Goal: Information Seeking & Learning: Learn about a topic

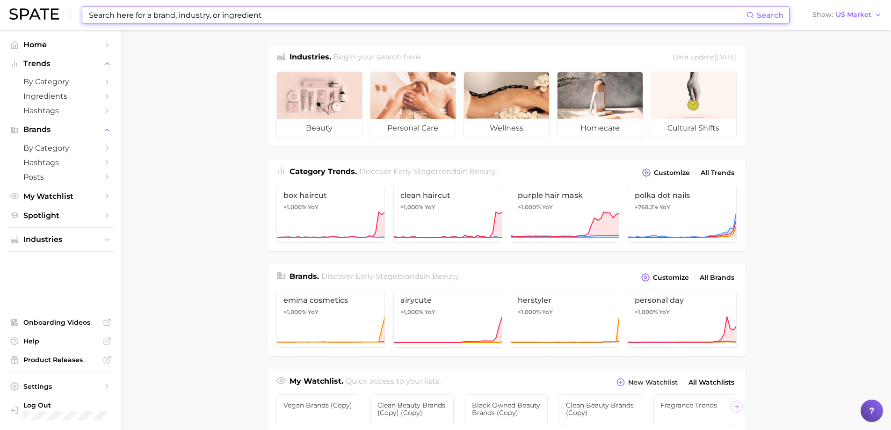
click at [167, 17] on input at bounding box center [417, 15] width 659 height 16
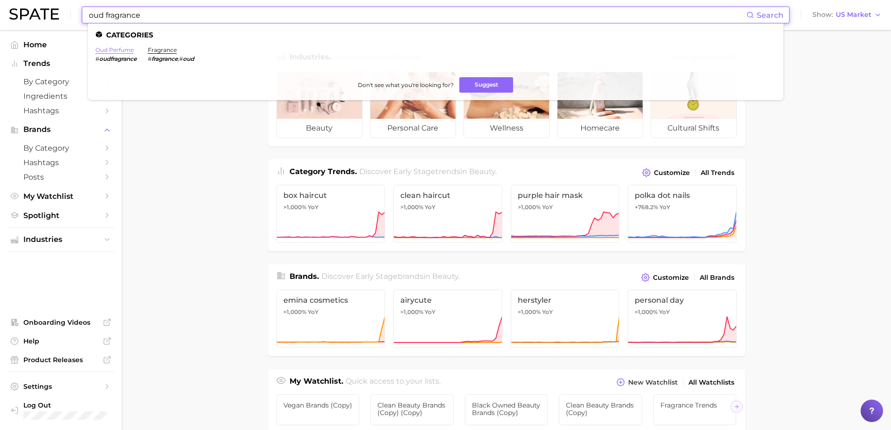
type input "oud fragrance"
click at [112, 51] on link "oud perfume" at bounding box center [114, 49] width 38 height 7
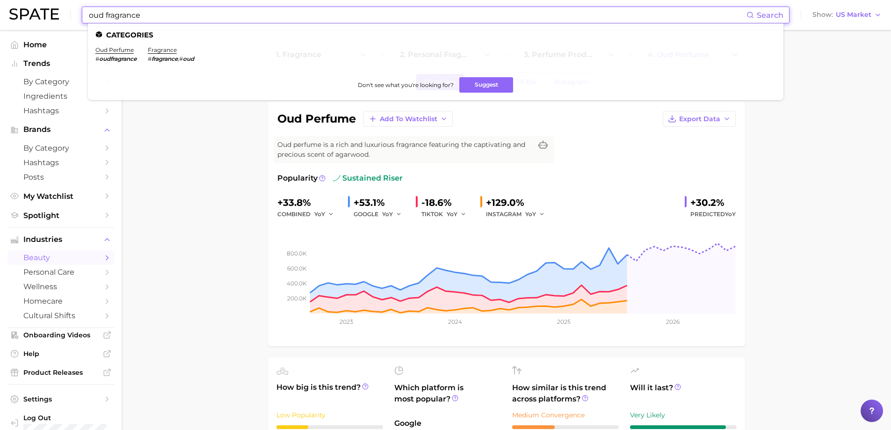
drag, startPoint x: 102, startPoint y: 13, endPoint x: 83, endPoint y: 16, distance: 19.4
click at [83, 16] on div "oud fragrance Search Categories oud perfume # oudfragrance fragrance # fragranc…" at bounding box center [436, 15] width 708 height 17
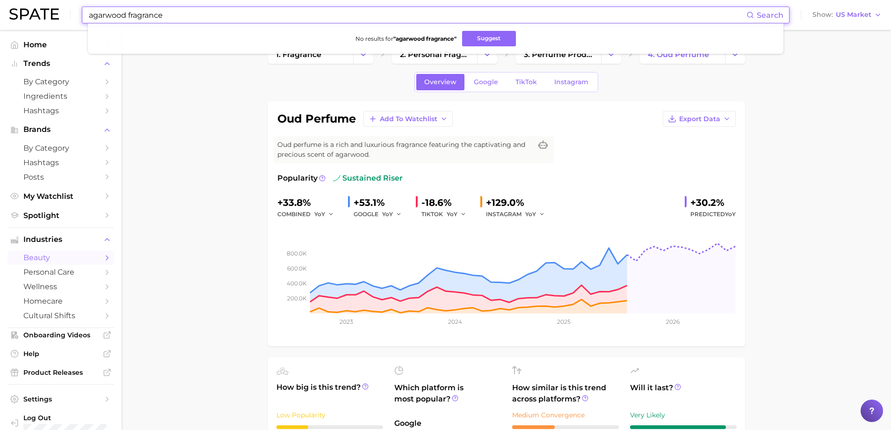
type input "agarwood fragrance"
click at [186, 15] on input "agarwood fragrance" at bounding box center [417, 15] width 659 height 16
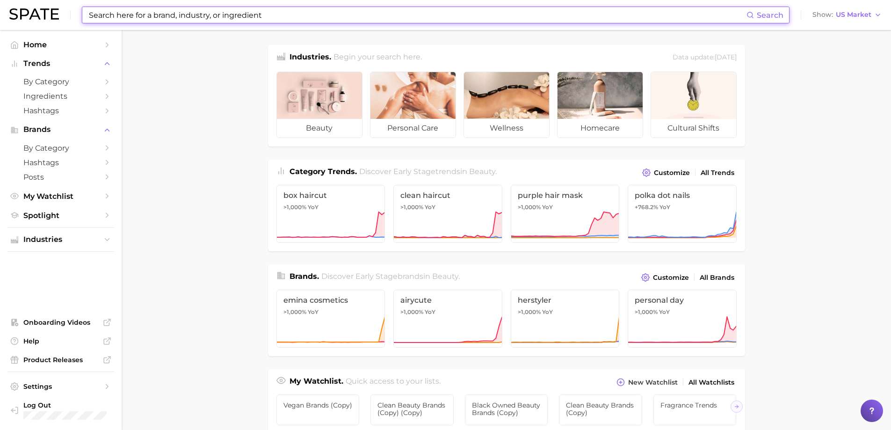
click at [417, 16] on input at bounding box center [417, 15] width 659 height 16
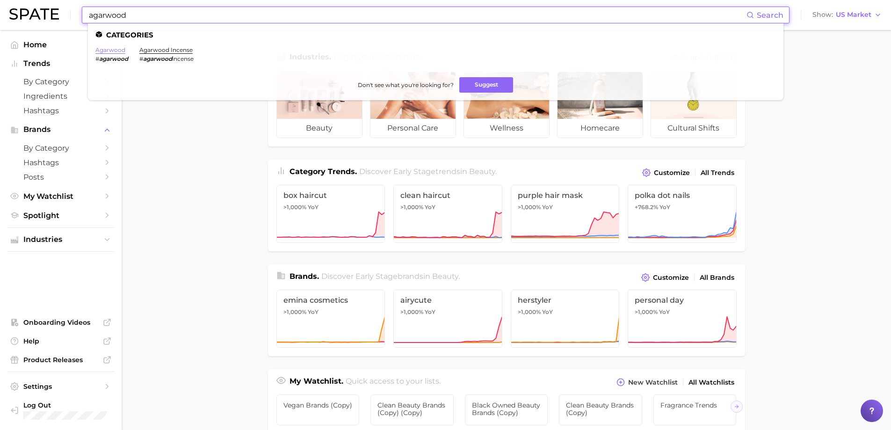
type input "agarwood"
click at [114, 50] on link "agarwood" at bounding box center [110, 49] width 30 height 7
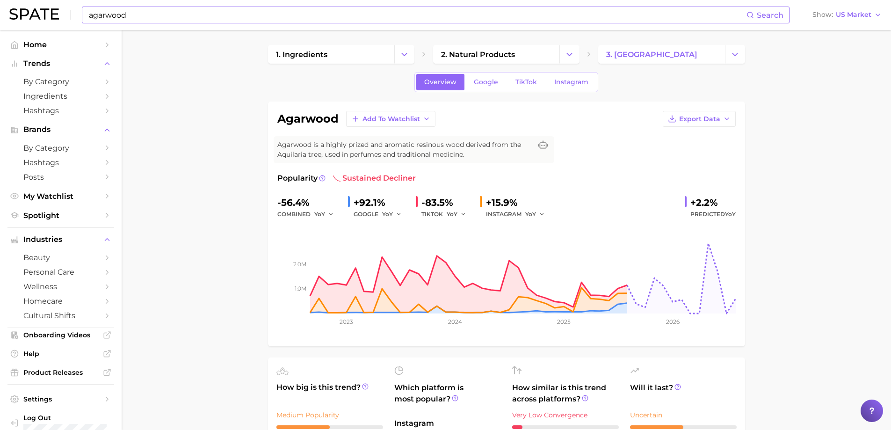
click at [190, 15] on input "agarwood" at bounding box center [417, 15] width 659 height 16
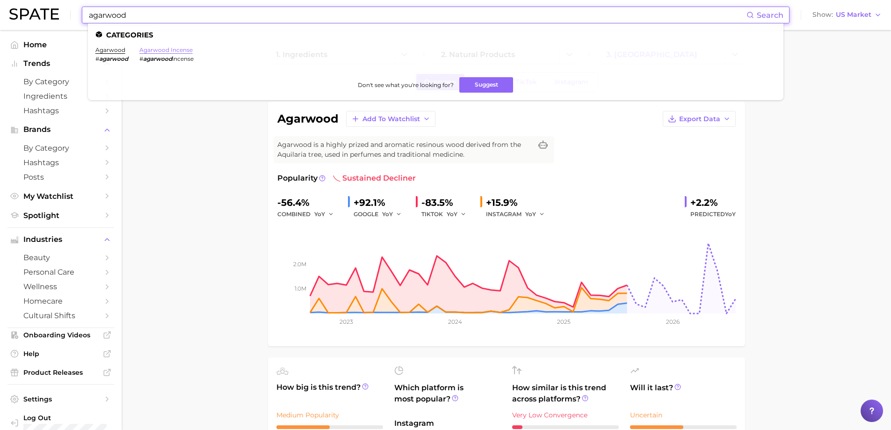
click at [176, 48] on link "agarwood incense" at bounding box center [165, 49] width 53 height 7
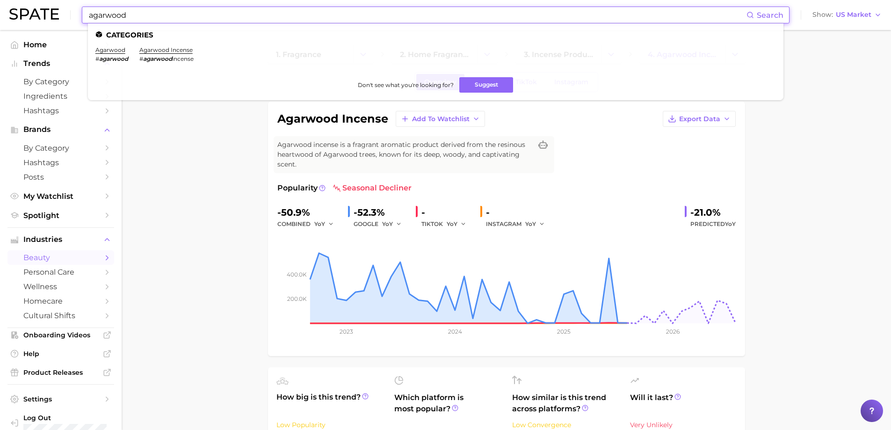
click at [129, 17] on input "agarwood" at bounding box center [417, 15] width 659 height 16
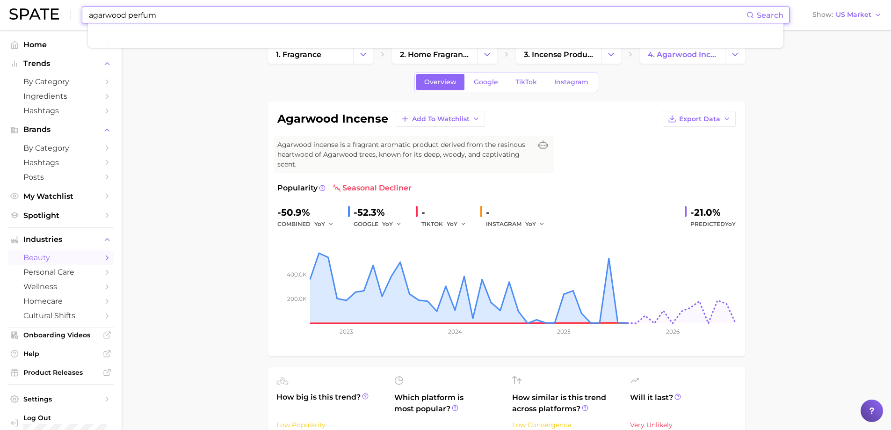
type input "agarwood perfume"
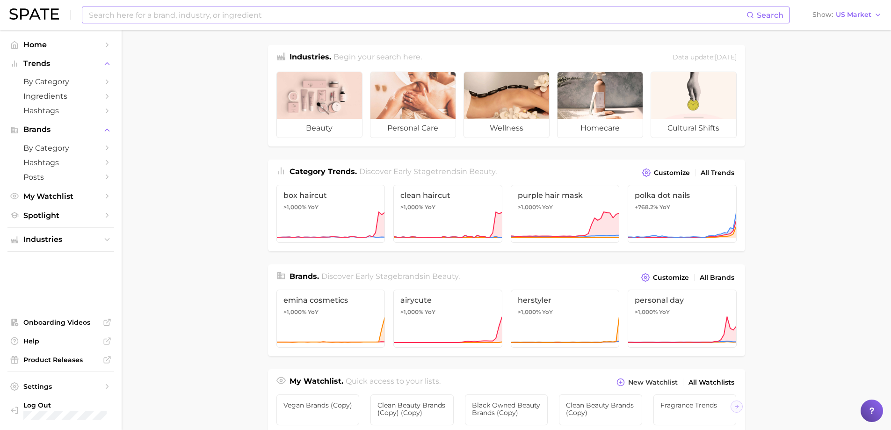
click at [138, 15] on input at bounding box center [417, 15] width 659 height 16
type input "fragrance"
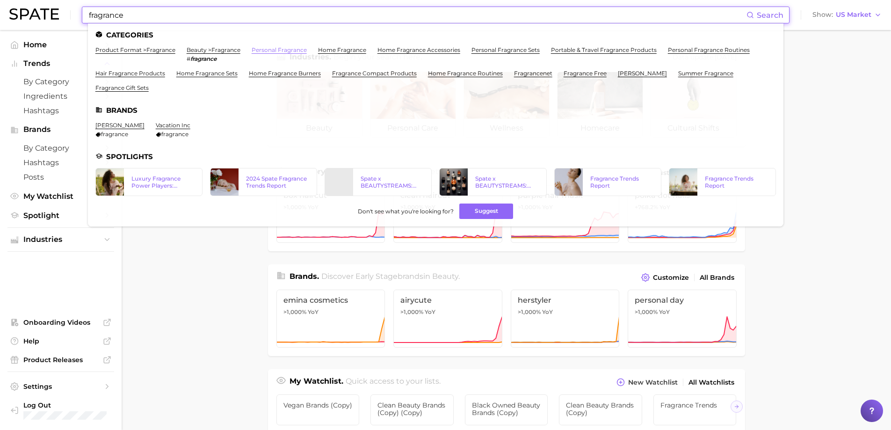
click at [258, 50] on link "personal fragrance" at bounding box center [279, 49] width 55 height 7
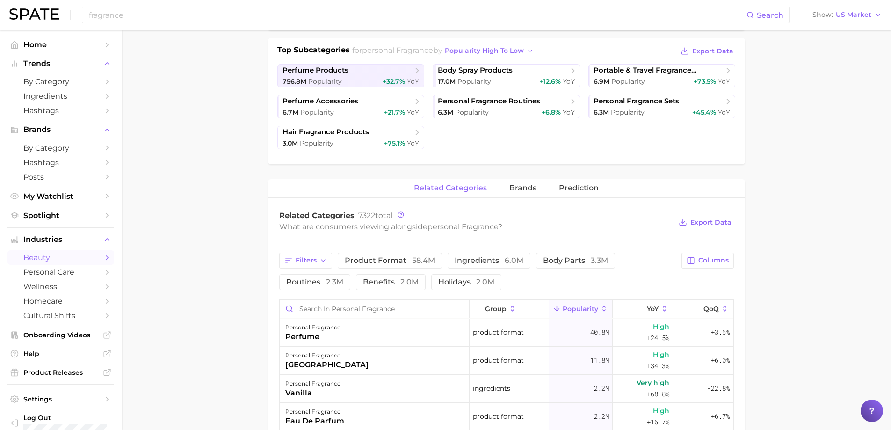
scroll to position [234, 0]
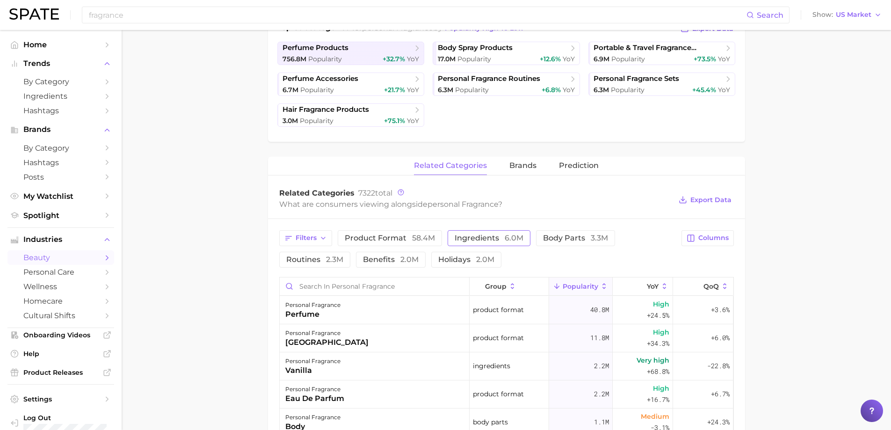
click at [477, 237] on span "ingredients 6.0m" at bounding box center [489, 237] width 69 height 7
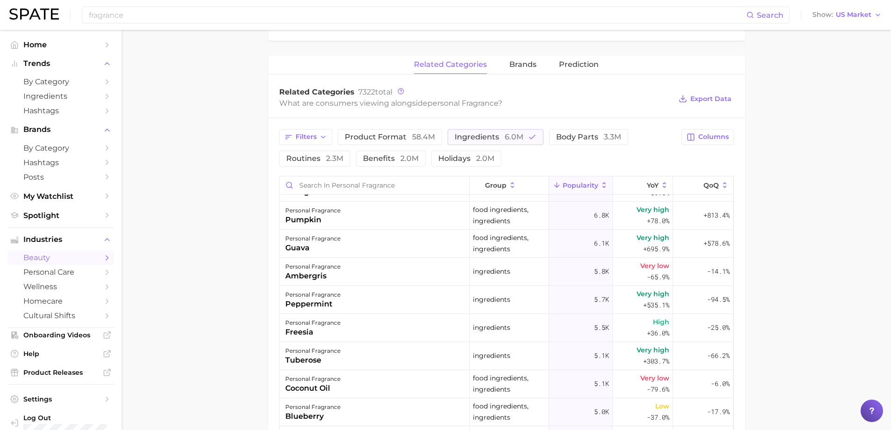
scroll to position [2011, 0]
